Goal: Information Seeking & Learning: Learn about a topic

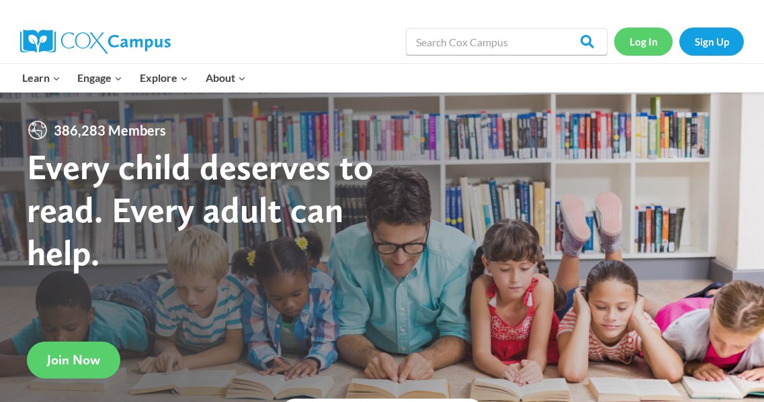
click at [645, 42] on link "Log In" at bounding box center [643, 42] width 58 height 28
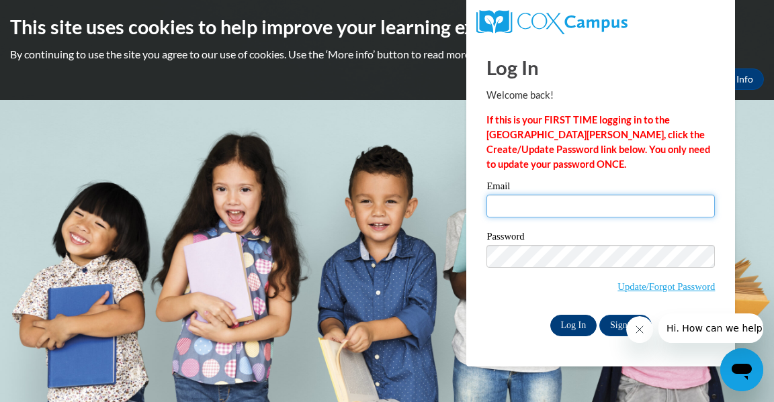
type input "larshrachael@aasd.k12.wi.us"
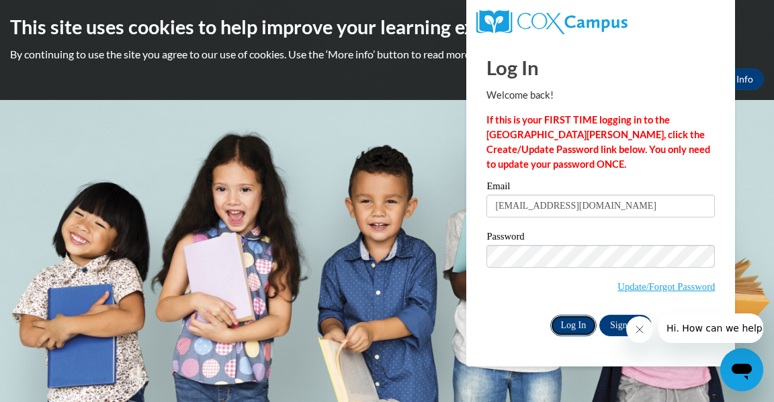
click at [571, 323] on input "Log In" at bounding box center [573, 325] width 47 height 21
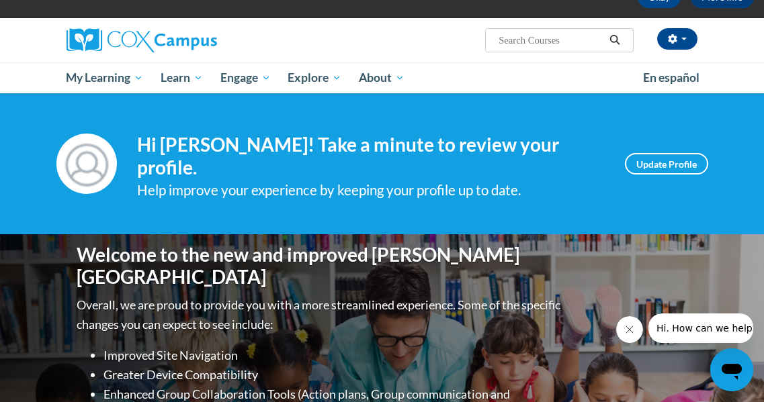
scroll to position [67, 0]
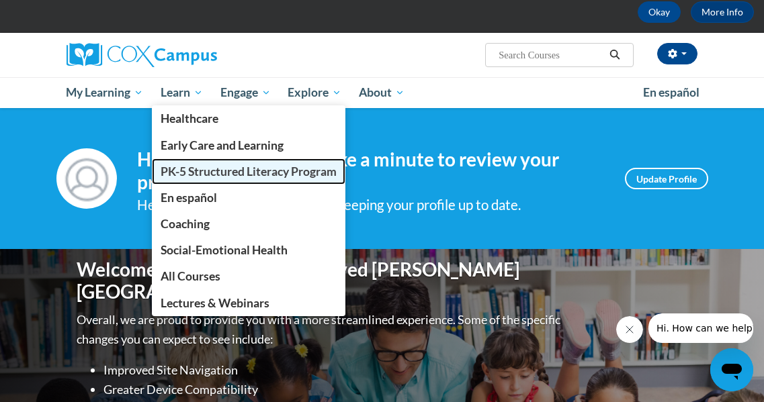
click at [242, 165] on span "PK-5 Structured Literacy Program" at bounding box center [249, 172] width 176 height 14
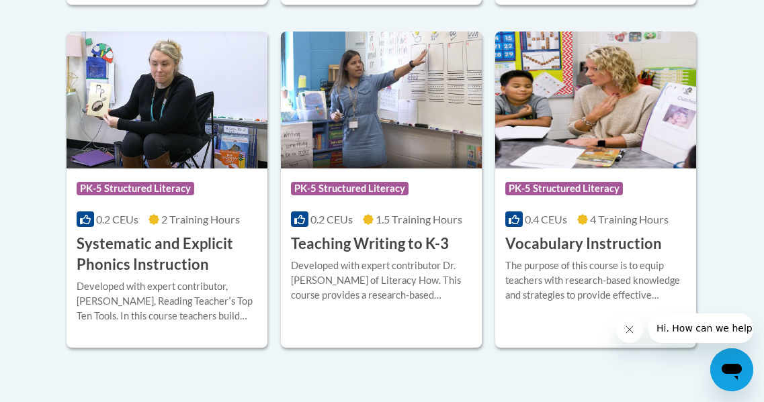
scroll to position [1612, 0]
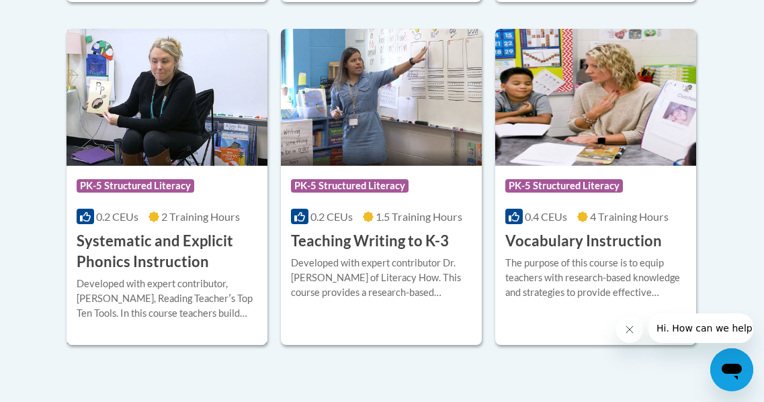
click at [195, 250] on h3 "Systematic and Explicit Phonics Instruction" at bounding box center [167, 252] width 181 height 42
